Goal: Task Accomplishment & Management: Manage account settings

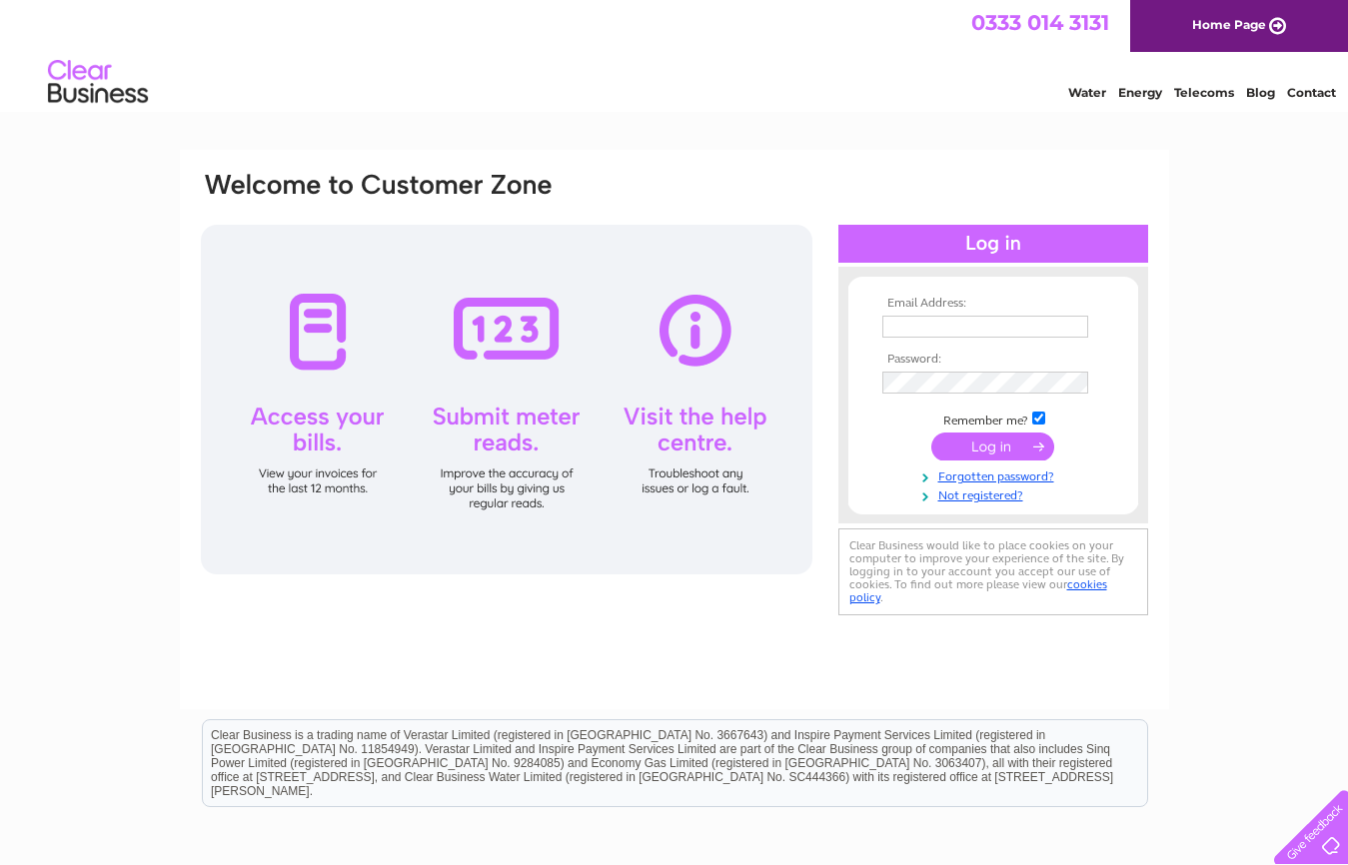
type input "branchtonmanager@gmail.com"
click at [996, 451] on input "submit" at bounding box center [992, 447] width 123 height 28
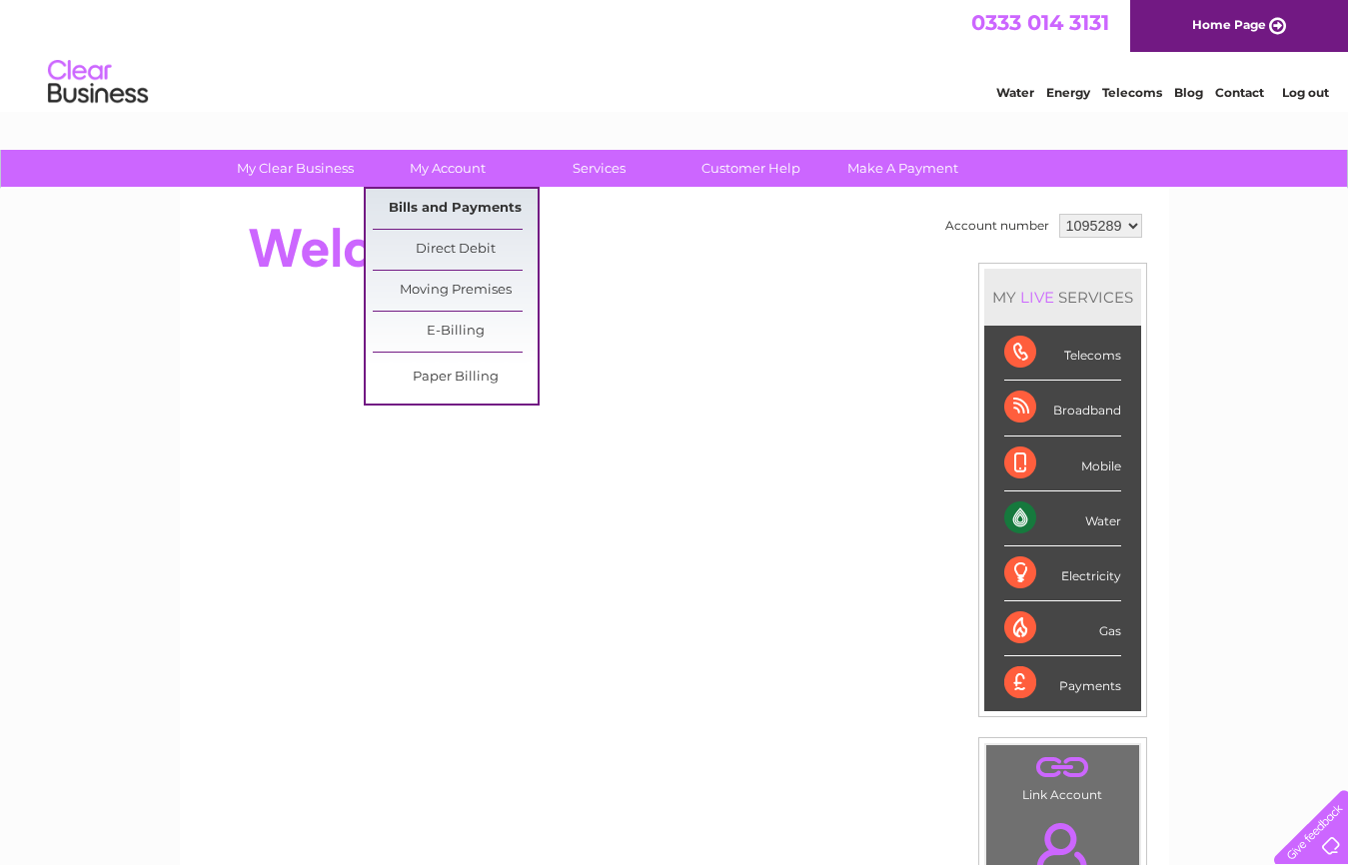
click at [426, 207] on link "Bills and Payments" at bounding box center [455, 209] width 165 height 40
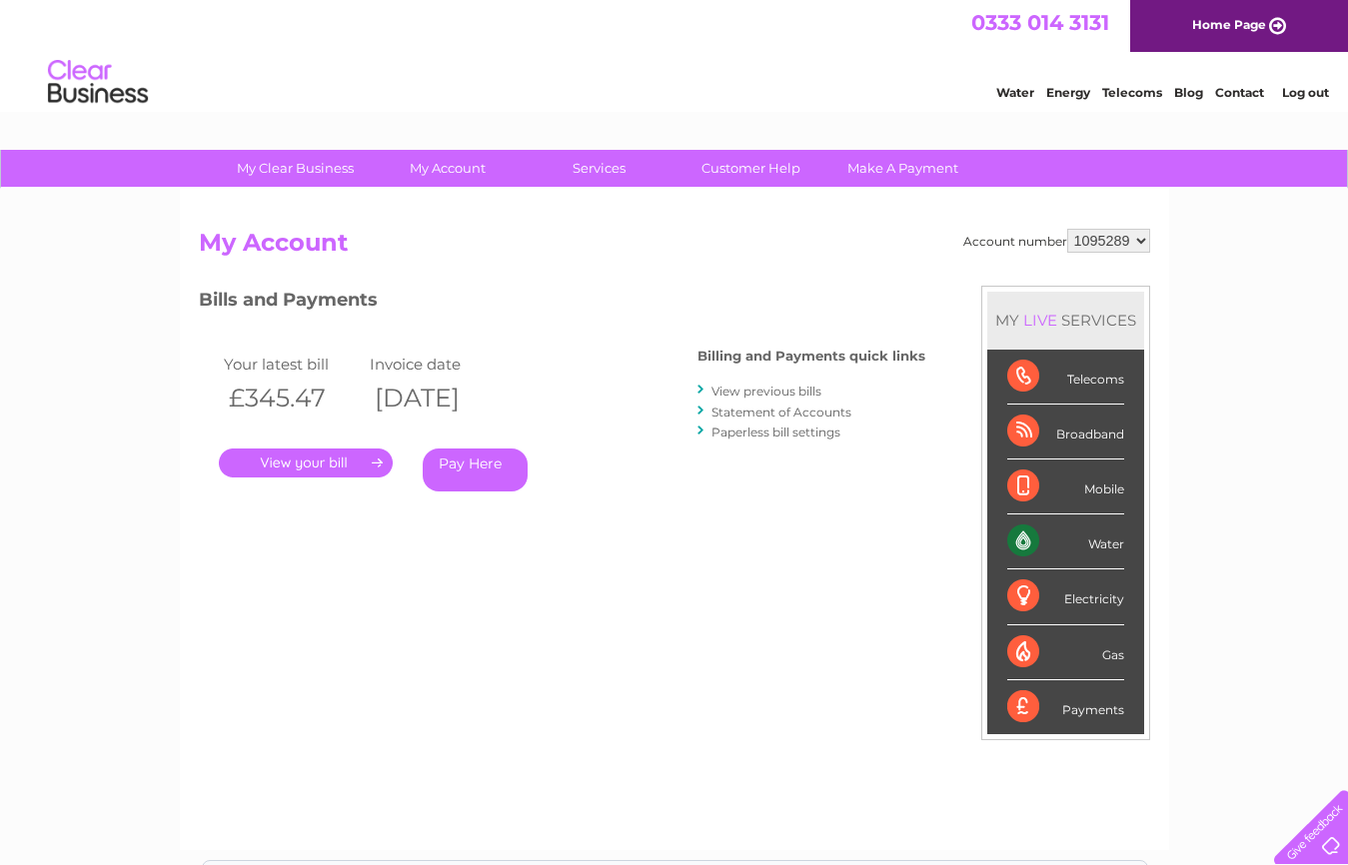
click at [1018, 93] on link "Water" at bounding box center [1015, 92] width 38 height 15
